Goal: Manage account settings

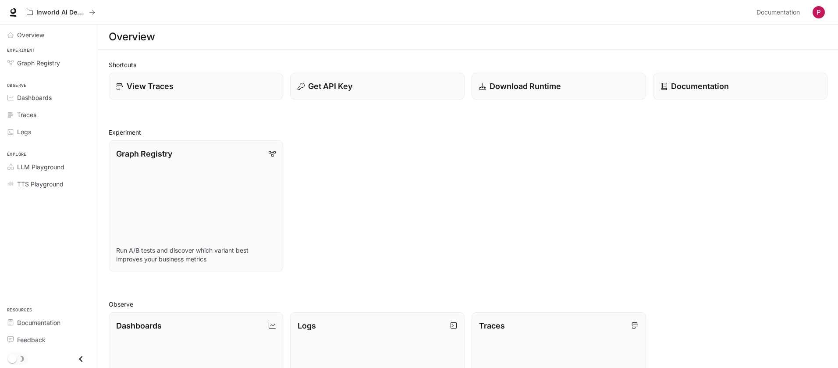
click at [818, 15] on img "button" at bounding box center [819, 12] width 12 height 12
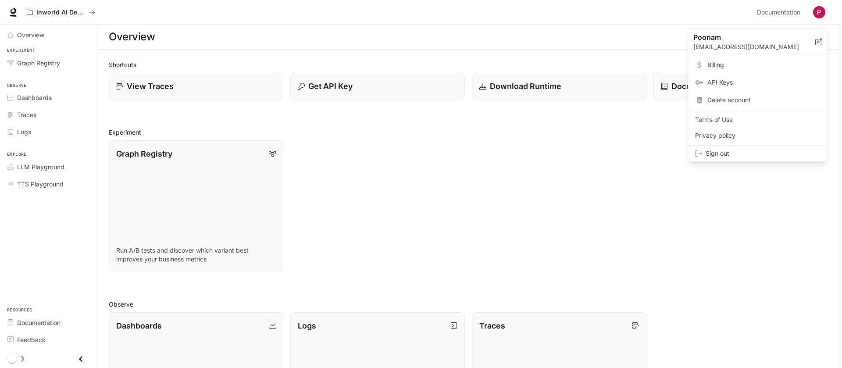
click at [724, 64] on span "Billing" at bounding box center [763, 64] width 113 height 9
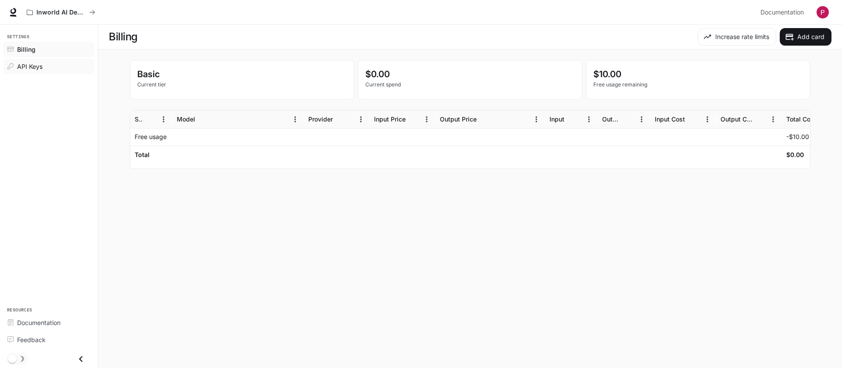
click at [41, 67] on span "API Keys" at bounding box center [29, 66] width 25 height 9
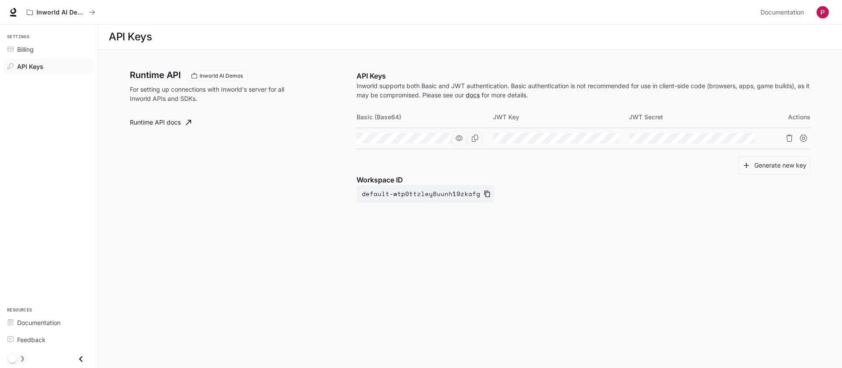
click at [459, 139] on icon "button" at bounding box center [458, 137] width 7 height 5
click at [476, 140] on icon "Copy Basic (Base64)" at bounding box center [474, 138] width 7 height 7
